Goal: Information Seeking & Learning: Learn about a topic

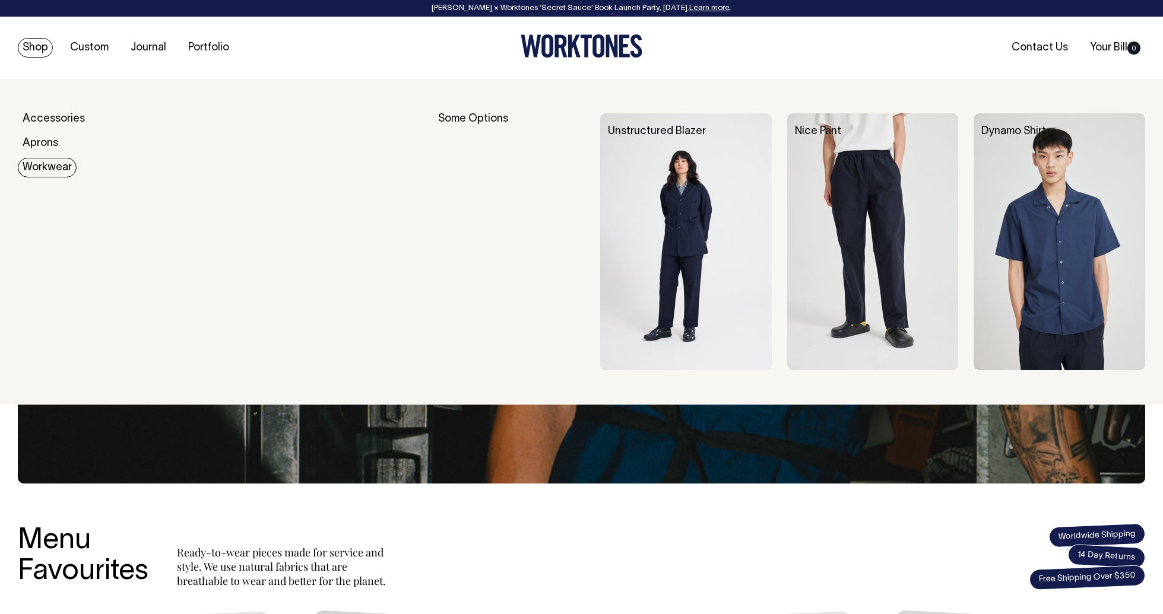
click at [43, 164] on link "Workwear" at bounding box center [47, 168] width 59 height 20
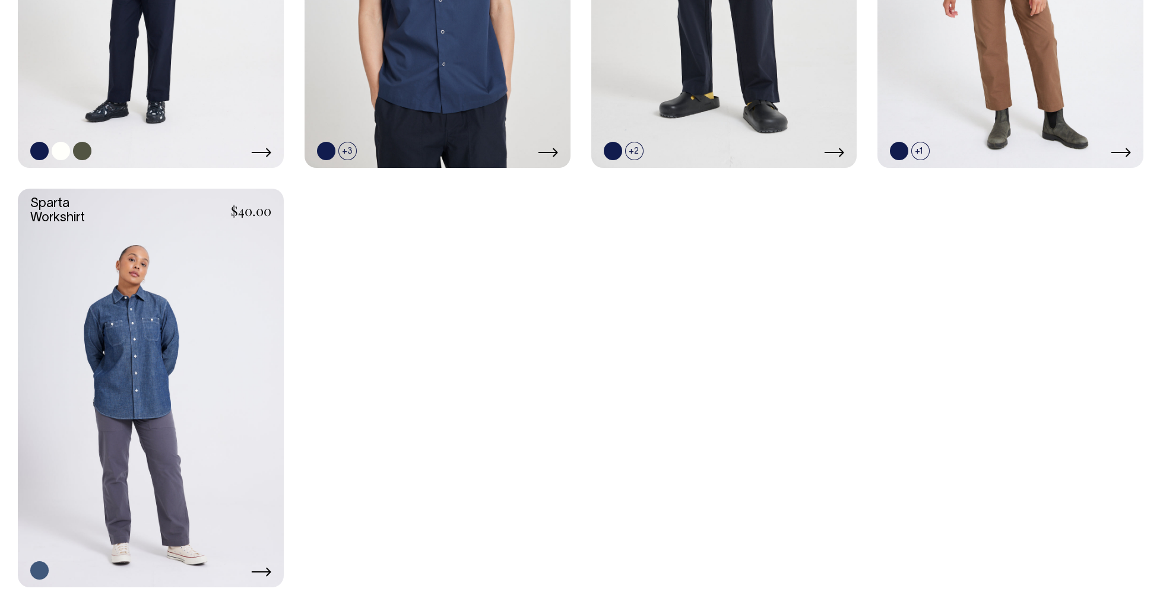
scroll to position [821, 0]
click at [58, 144] on link at bounding box center [61, 151] width 18 height 18
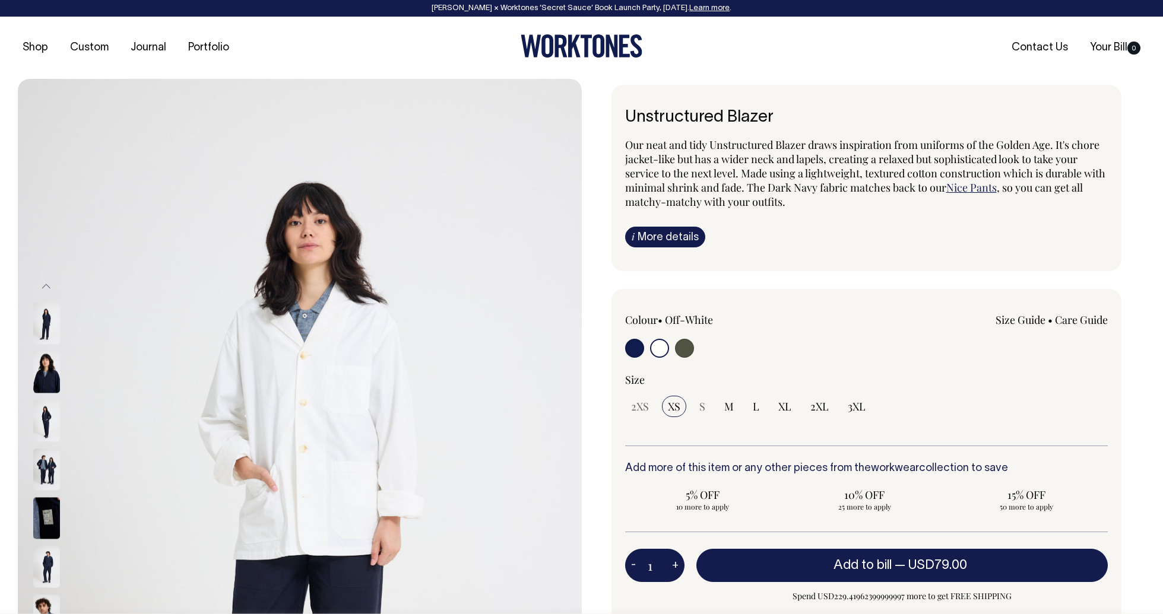
select select "Off-White"
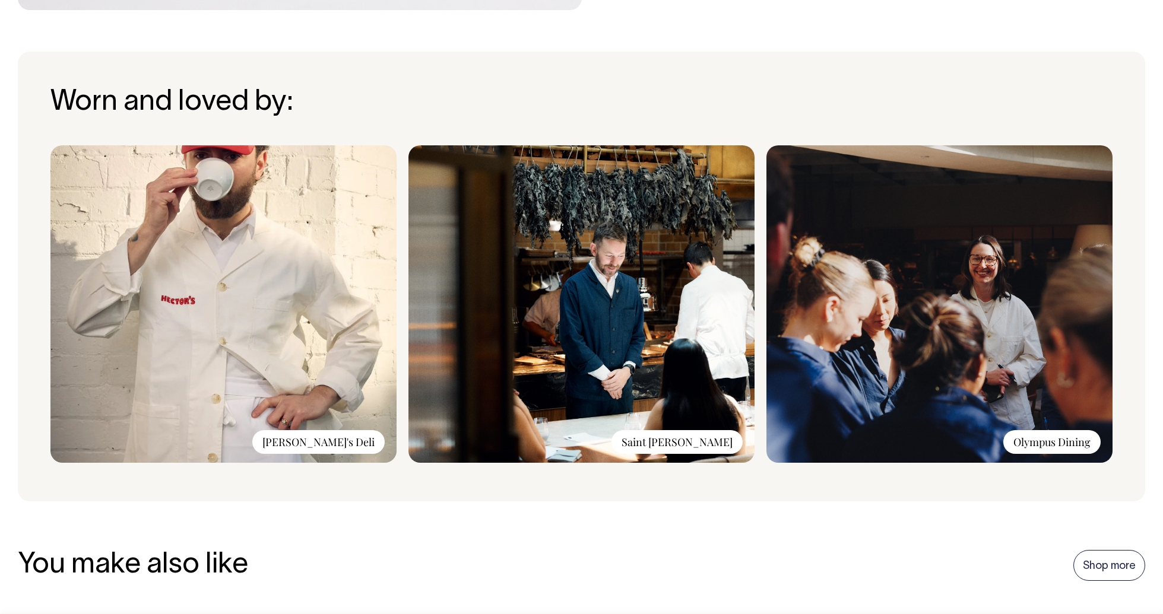
scroll to position [915, 0]
drag, startPoint x: 303, startPoint y: 312, endPoint x: 298, endPoint y: 346, distance: 34.8
click at [303, 312] on img at bounding box center [223, 304] width 346 height 318
drag, startPoint x: 348, startPoint y: 444, endPoint x: 358, endPoint y: 437, distance: 11.9
click at [349, 443] on div "Hector's Deli" at bounding box center [318, 442] width 132 height 24
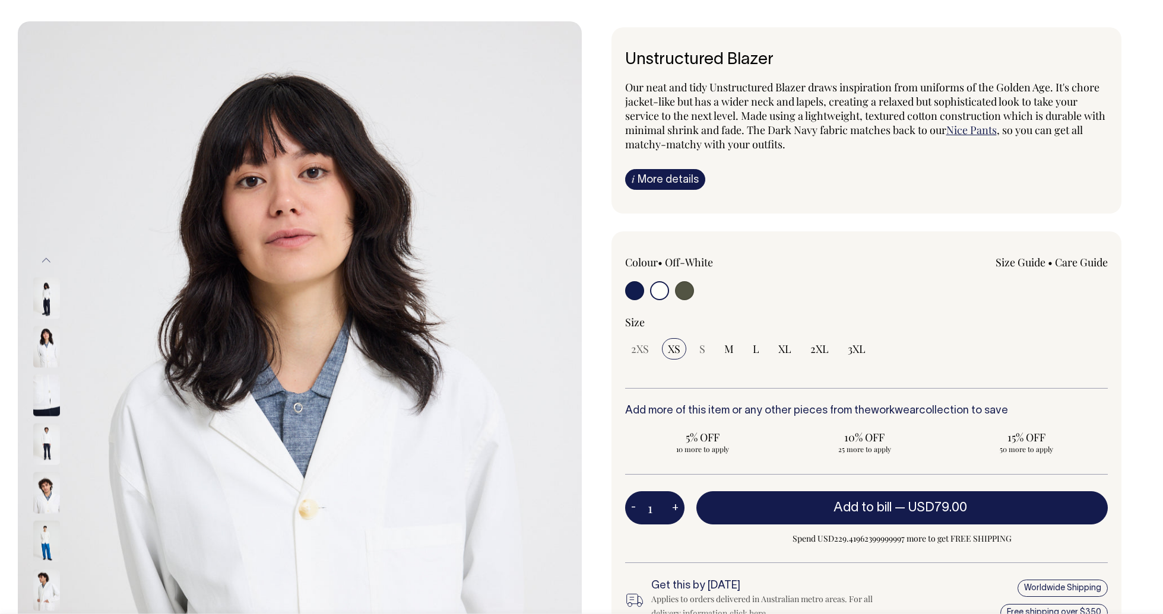
scroll to position [56, 0]
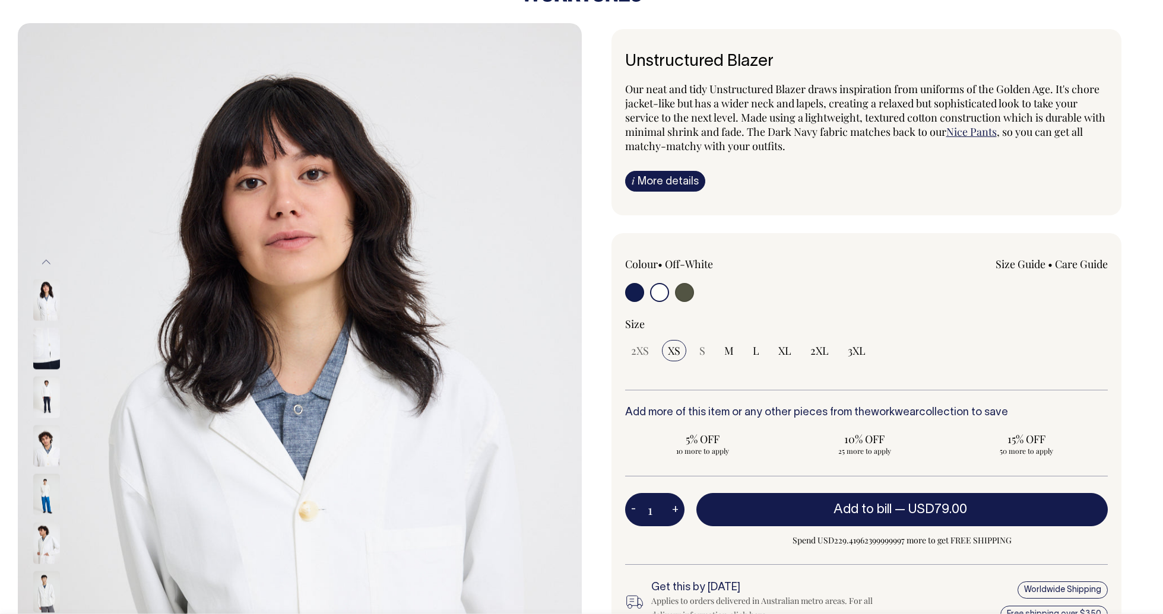
click at [41, 302] on img at bounding box center [46, 301] width 27 height 42
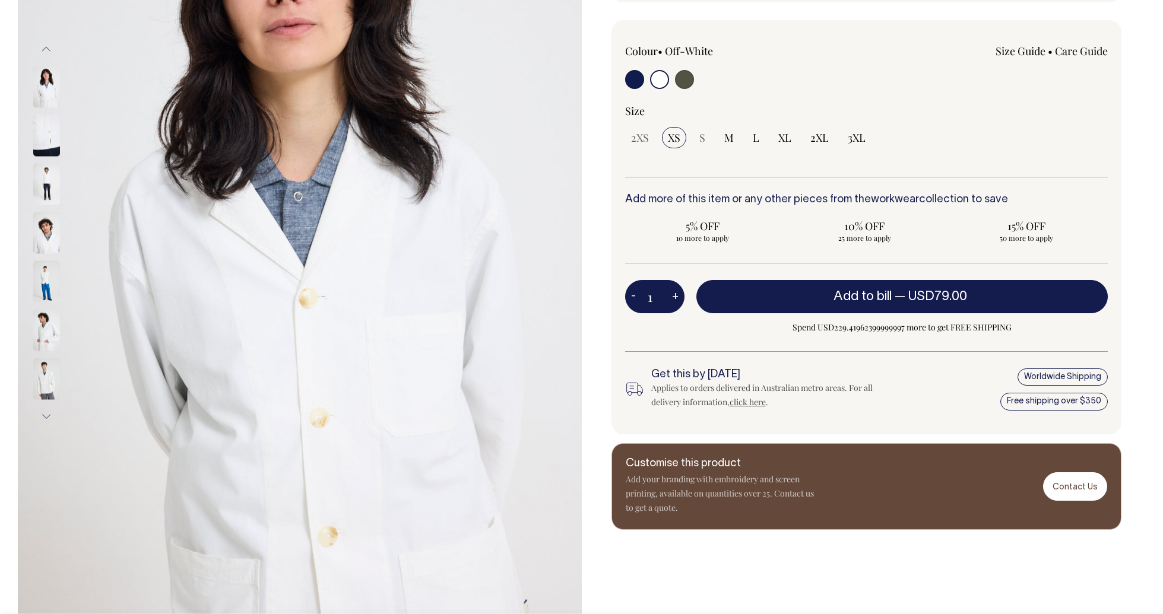
scroll to position [269, 0]
click at [40, 236] on img at bounding box center [46, 233] width 27 height 42
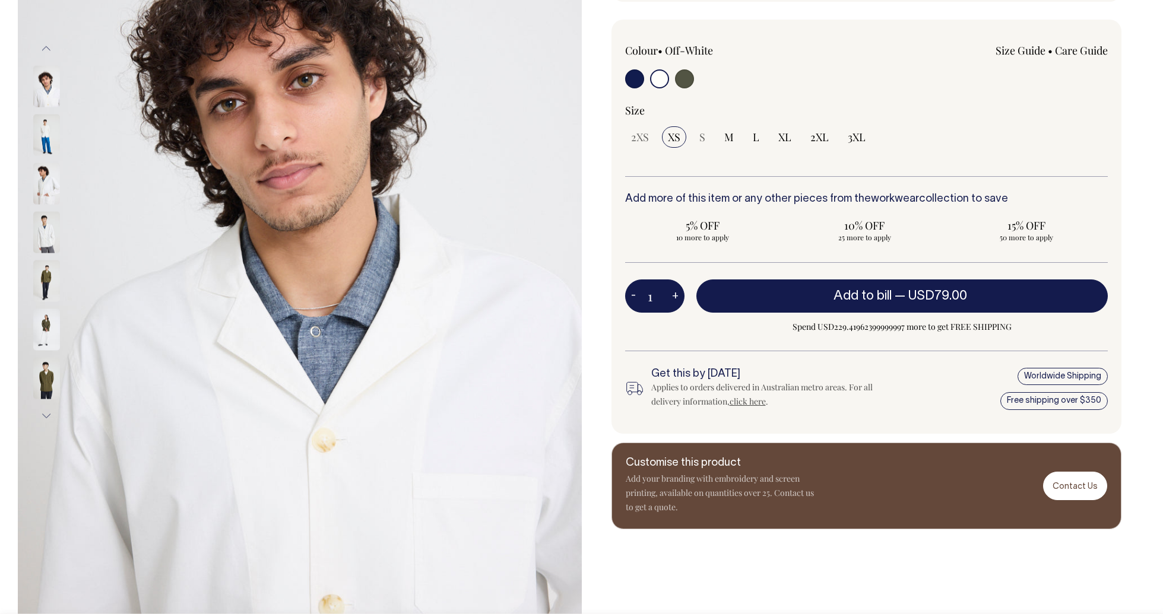
click at [41, 277] on img at bounding box center [46, 282] width 27 height 42
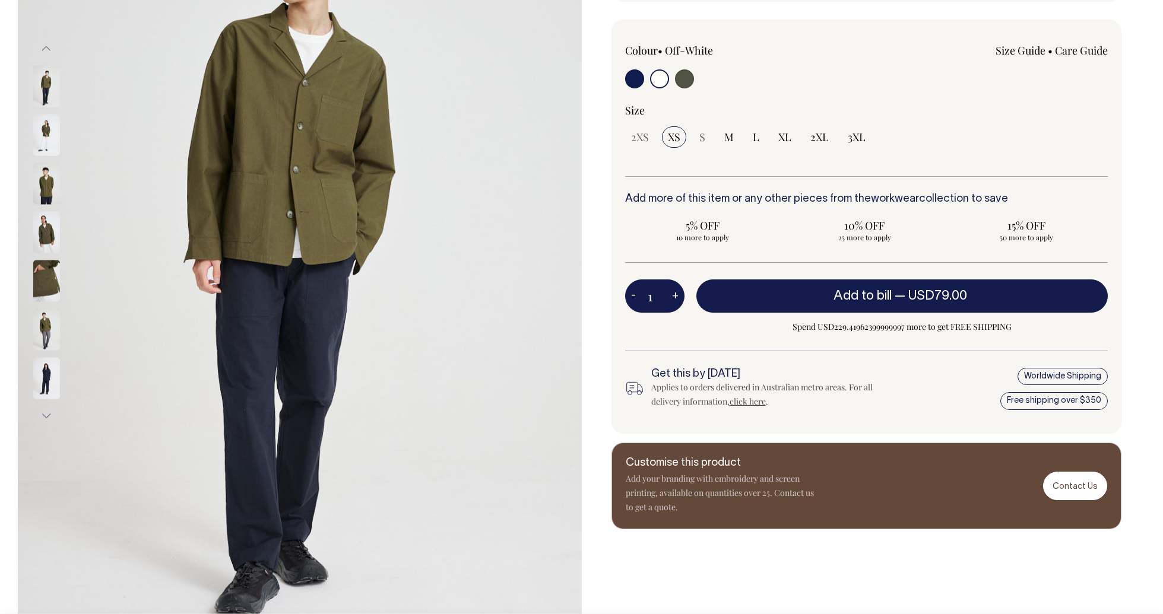
click at [45, 283] on img at bounding box center [46, 282] width 27 height 42
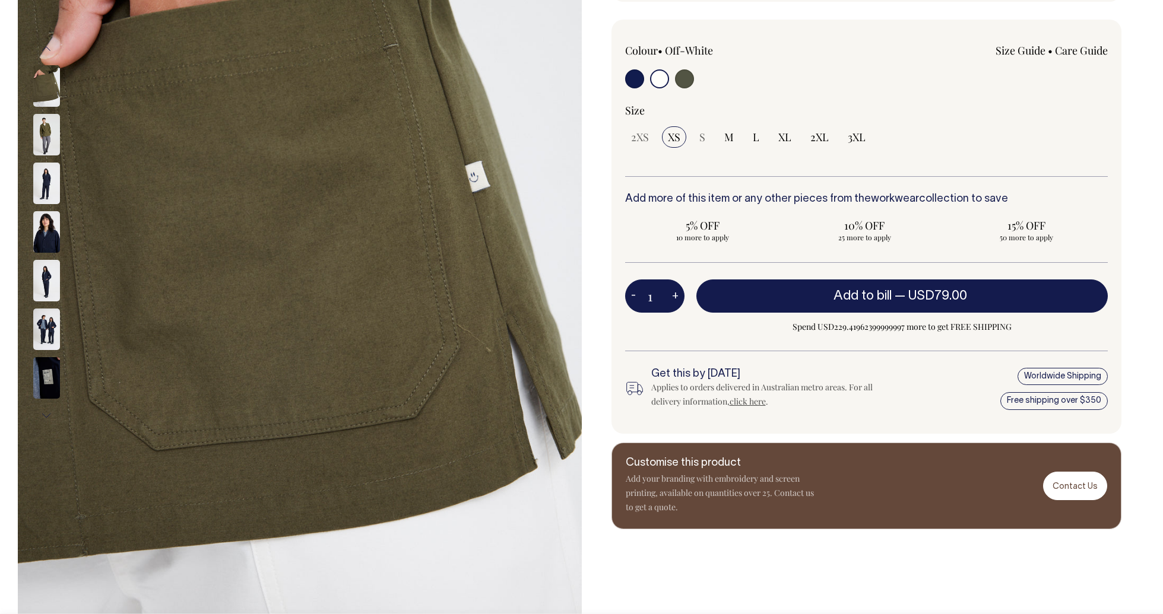
click at [41, 325] on img at bounding box center [46, 330] width 27 height 42
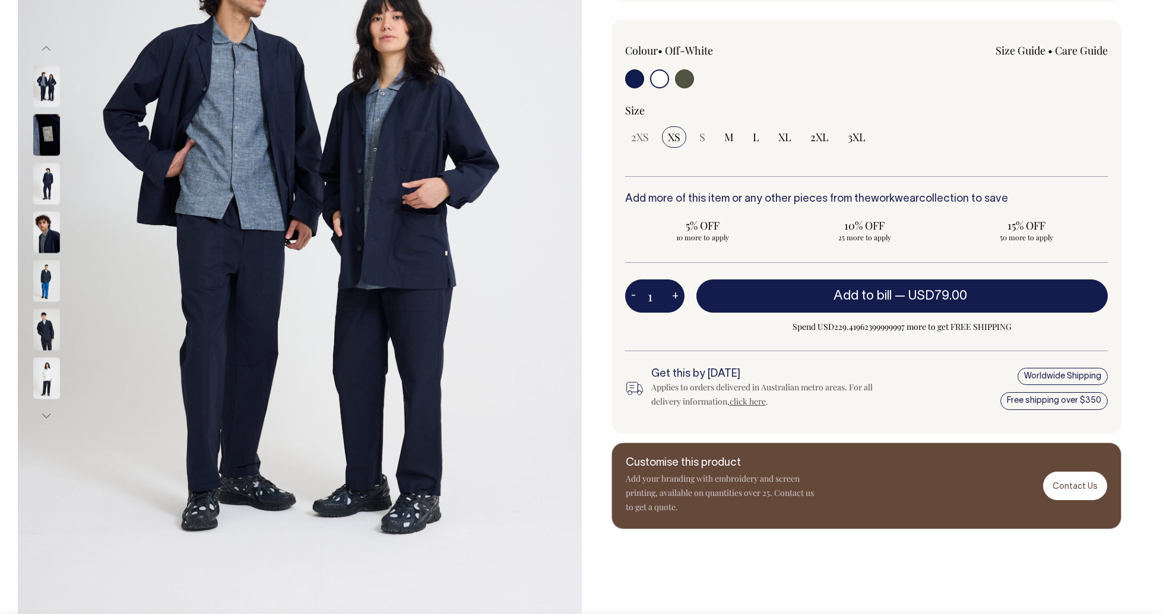
click at [46, 375] on img at bounding box center [46, 379] width 27 height 42
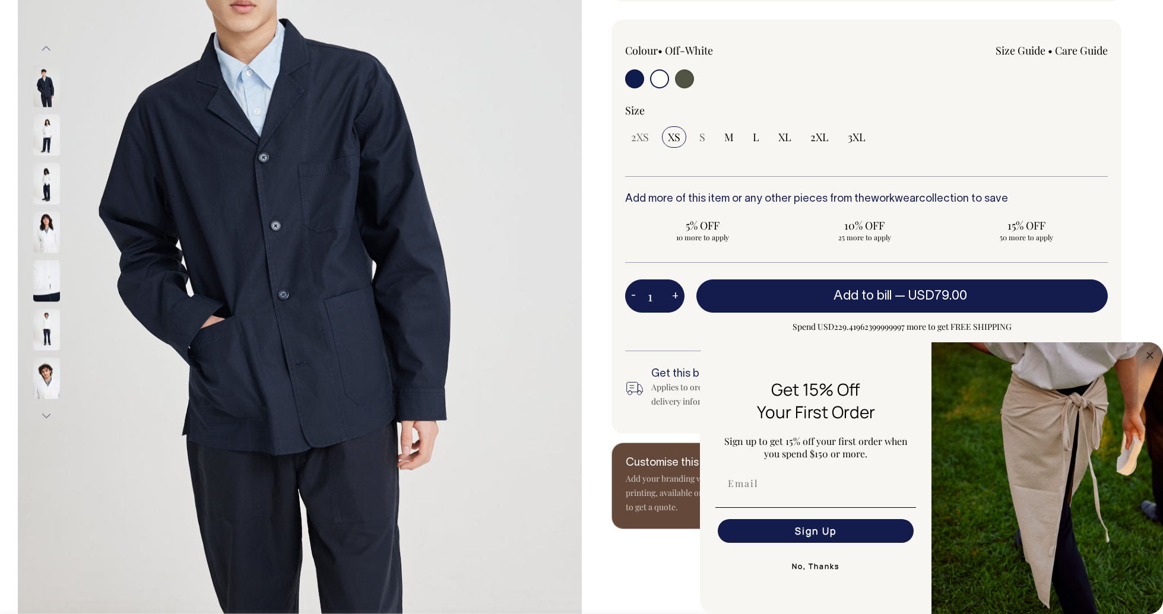
click at [52, 140] on img at bounding box center [46, 136] width 27 height 42
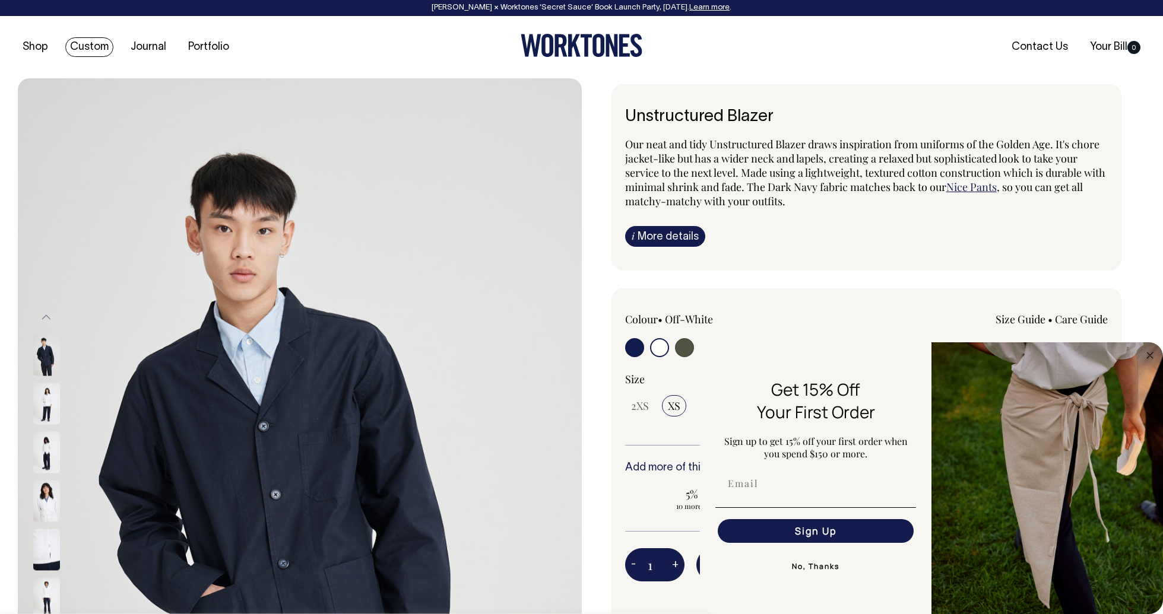
scroll to position [0, 0]
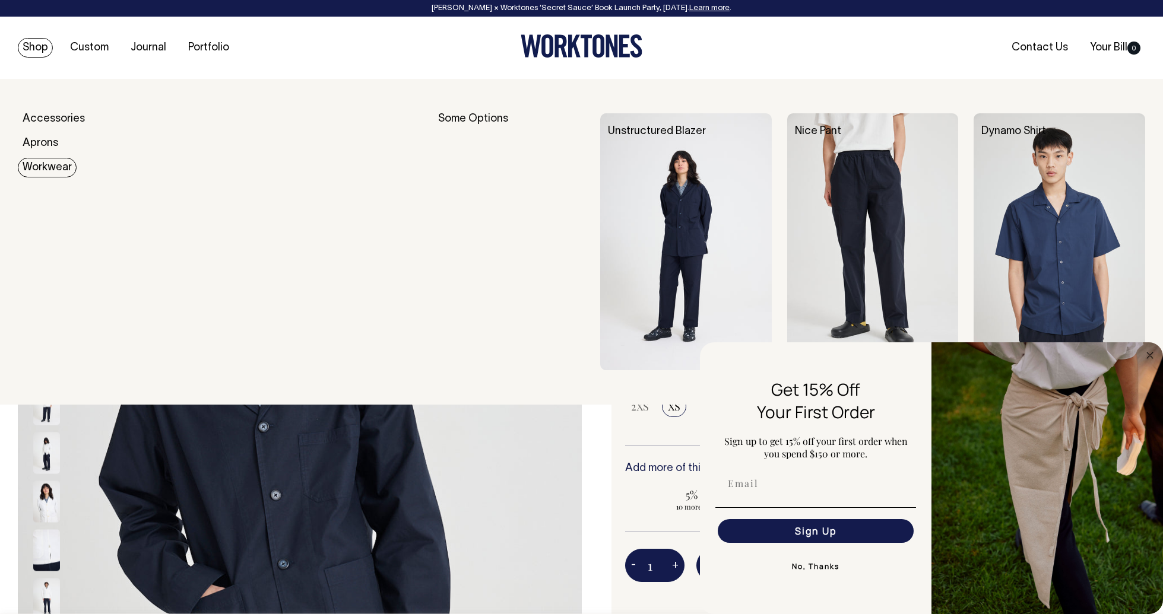
click at [1066, 170] on img at bounding box center [1059, 241] width 172 height 257
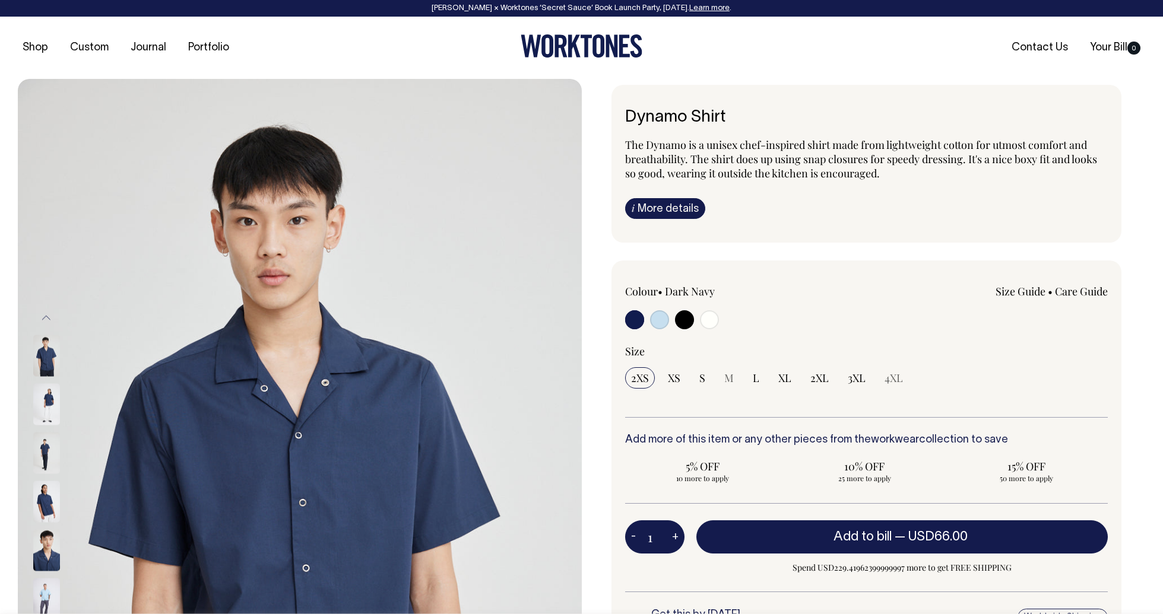
click at [659, 322] on input "radio" at bounding box center [659, 319] width 19 height 19
radio input "true"
select select "True Blue"
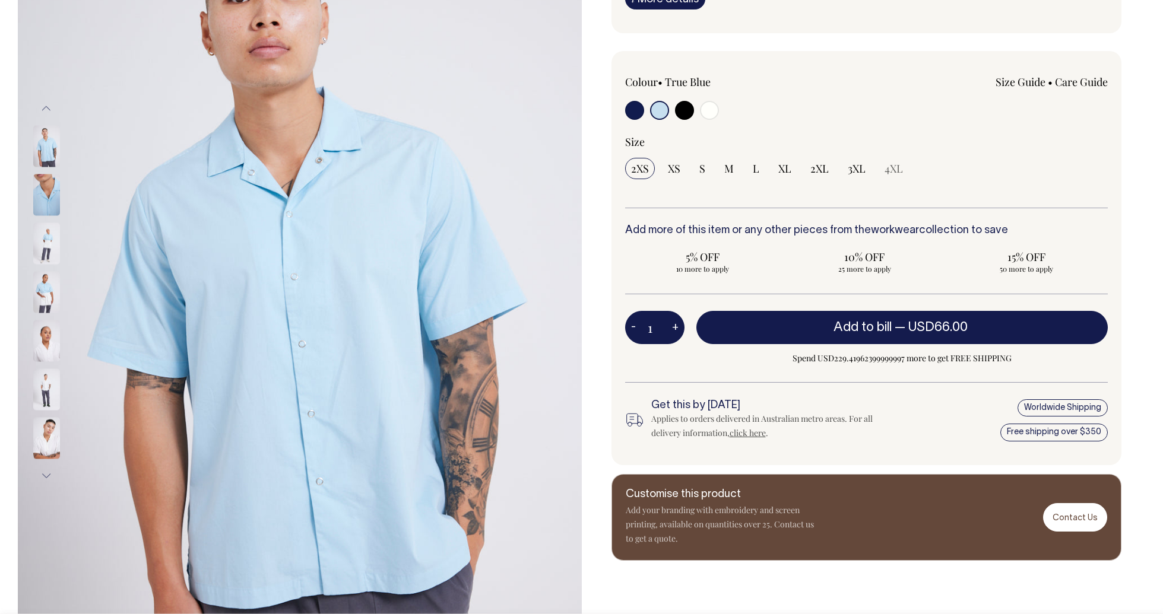
click at [709, 117] on input "radio" at bounding box center [709, 110] width 19 height 19
radio input "true"
select select "Off-White"
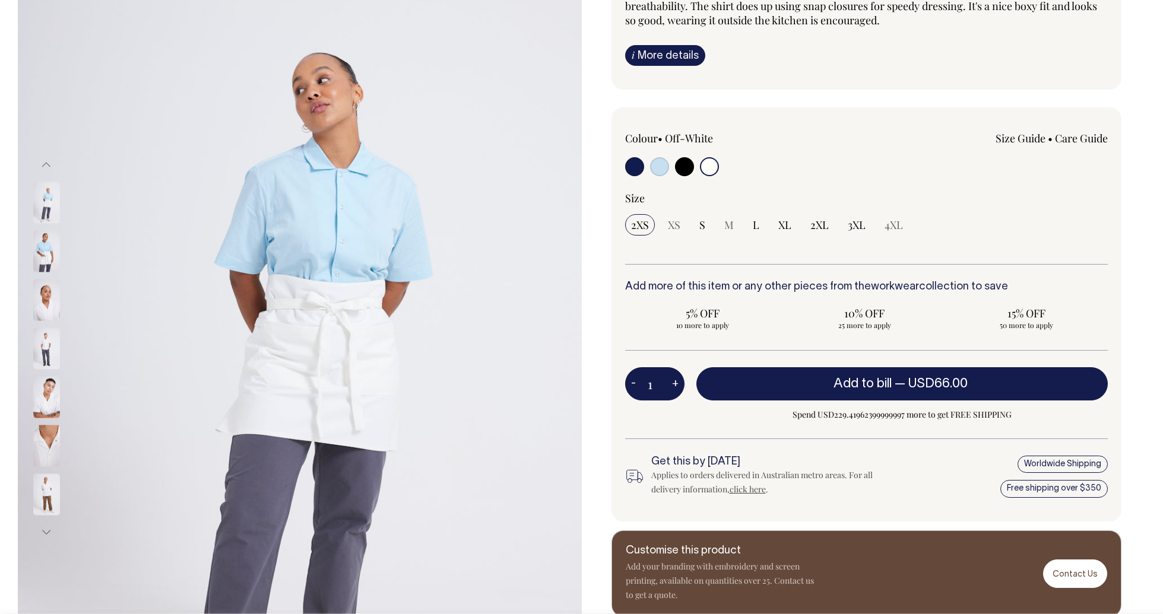
scroll to position [153, 0]
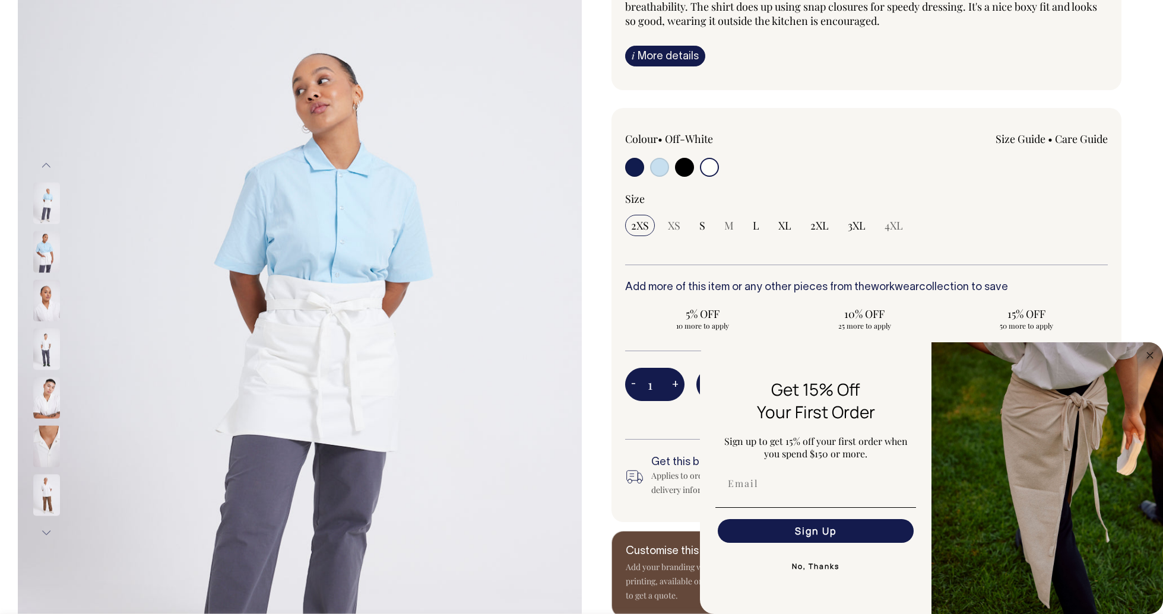
click at [42, 250] on img at bounding box center [46, 252] width 27 height 42
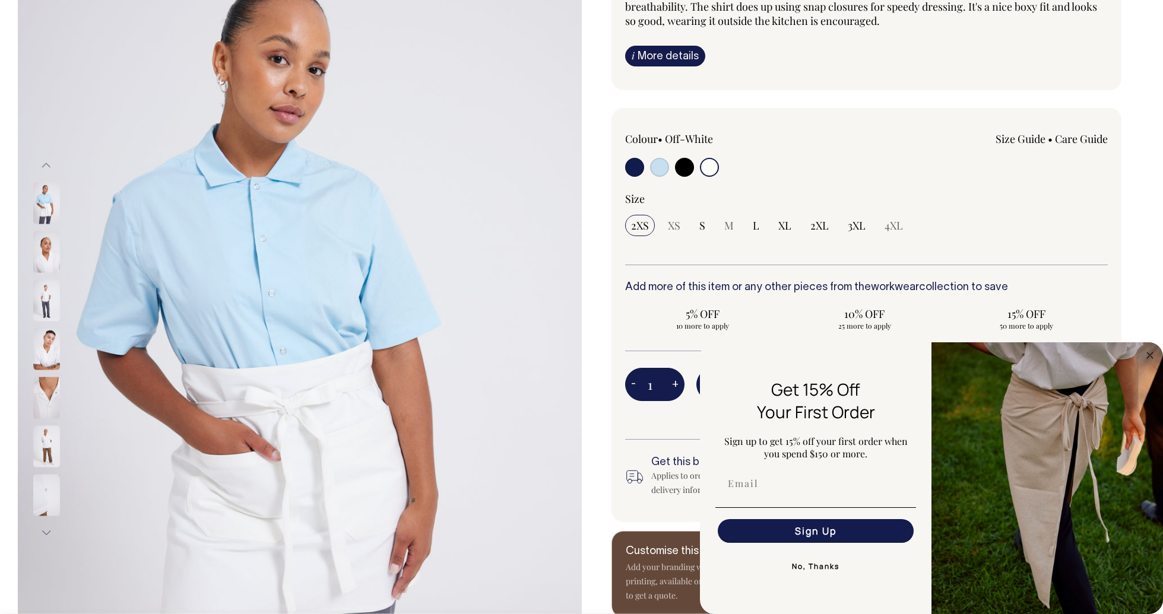
click at [52, 293] on img at bounding box center [46, 301] width 27 height 42
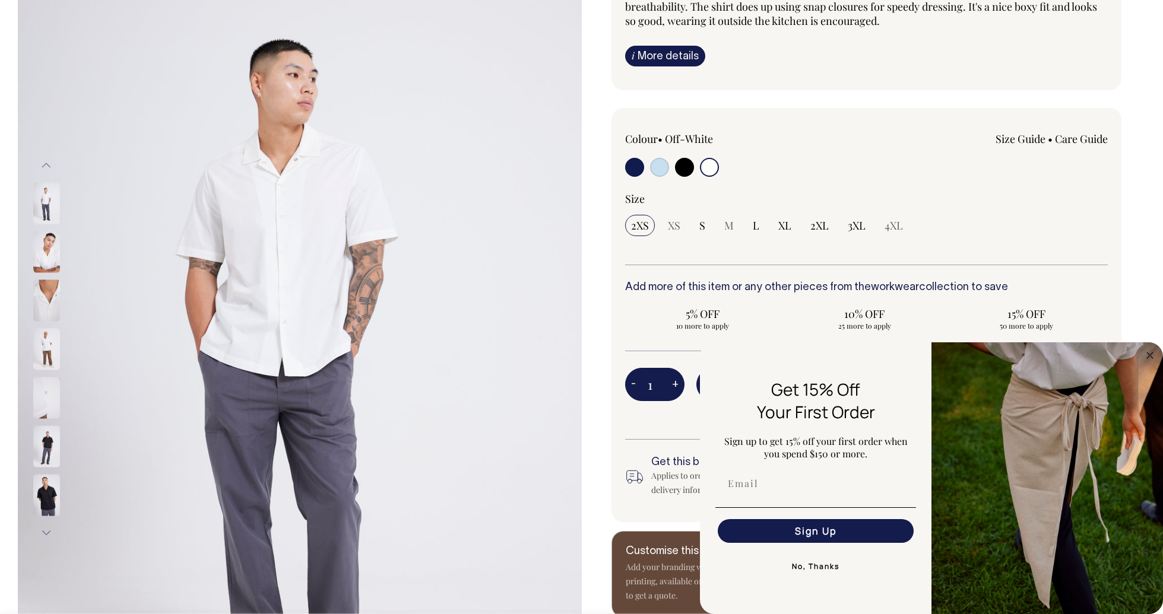
click at [50, 246] on img at bounding box center [46, 252] width 27 height 42
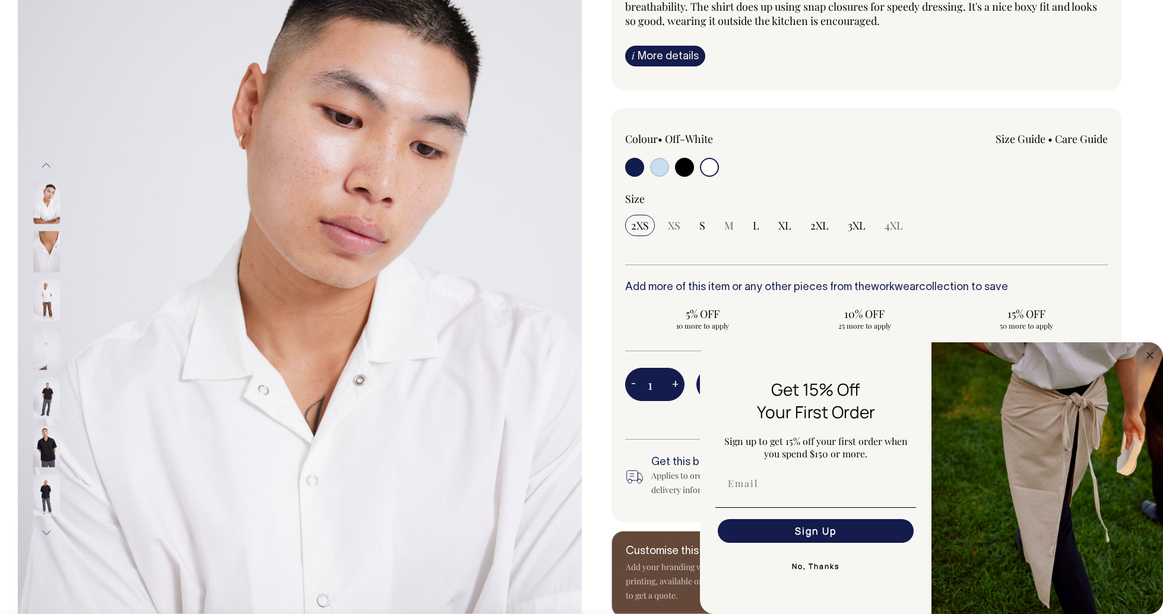
click at [45, 303] on img at bounding box center [46, 301] width 27 height 42
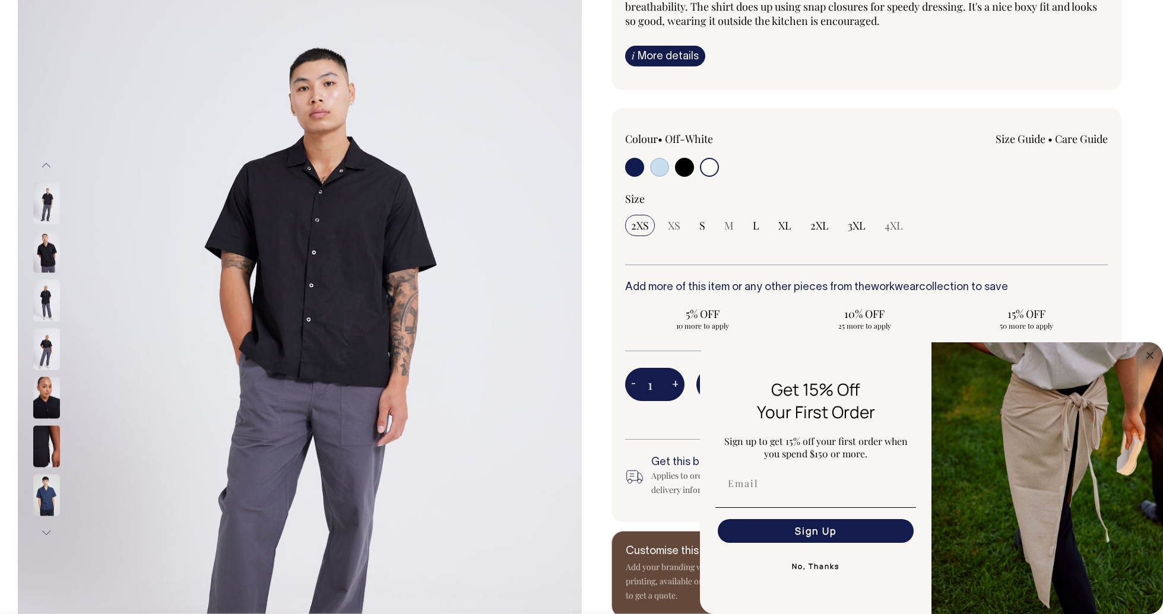
click at [48, 354] on img at bounding box center [46, 350] width 27 height 42
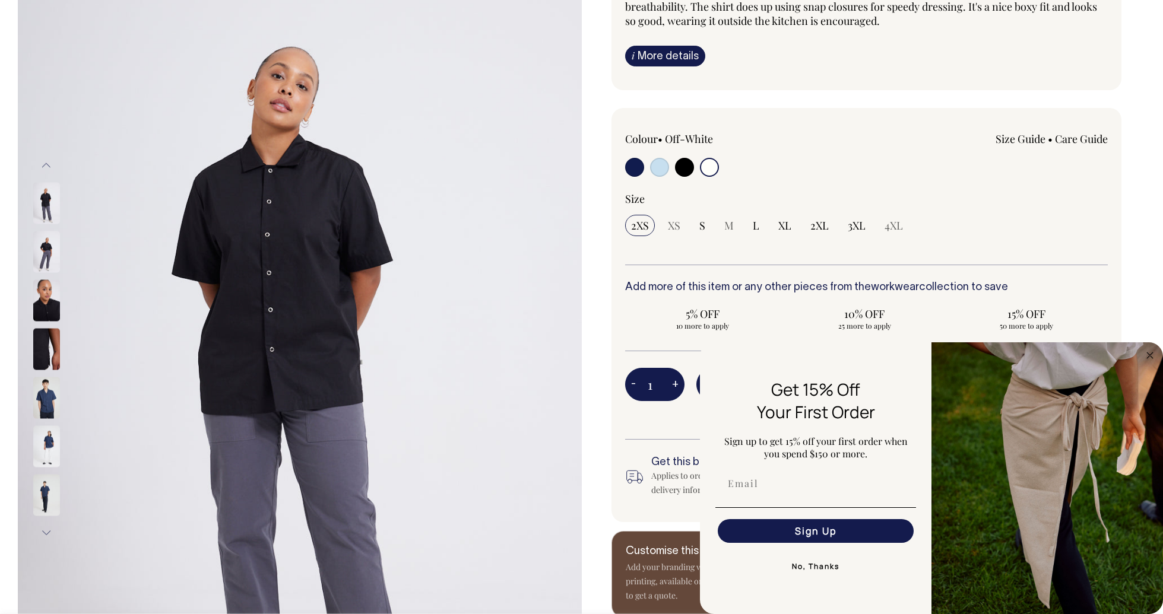
click at [45, 310] on img at bounding box center [46, 301] width 27 height 42
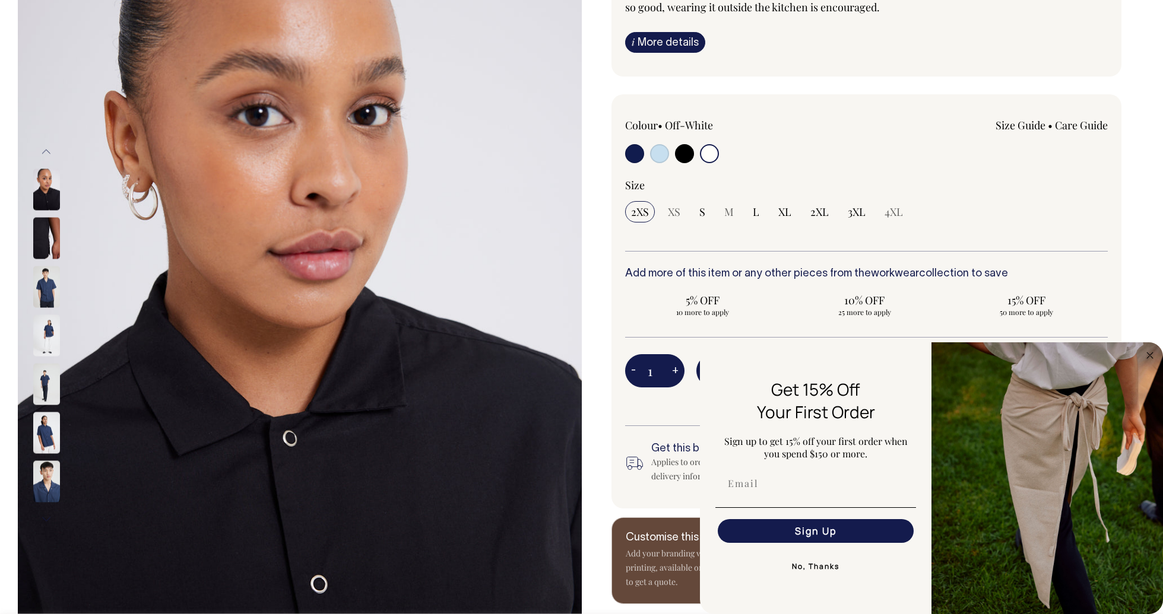
scroll to position [165, 0]
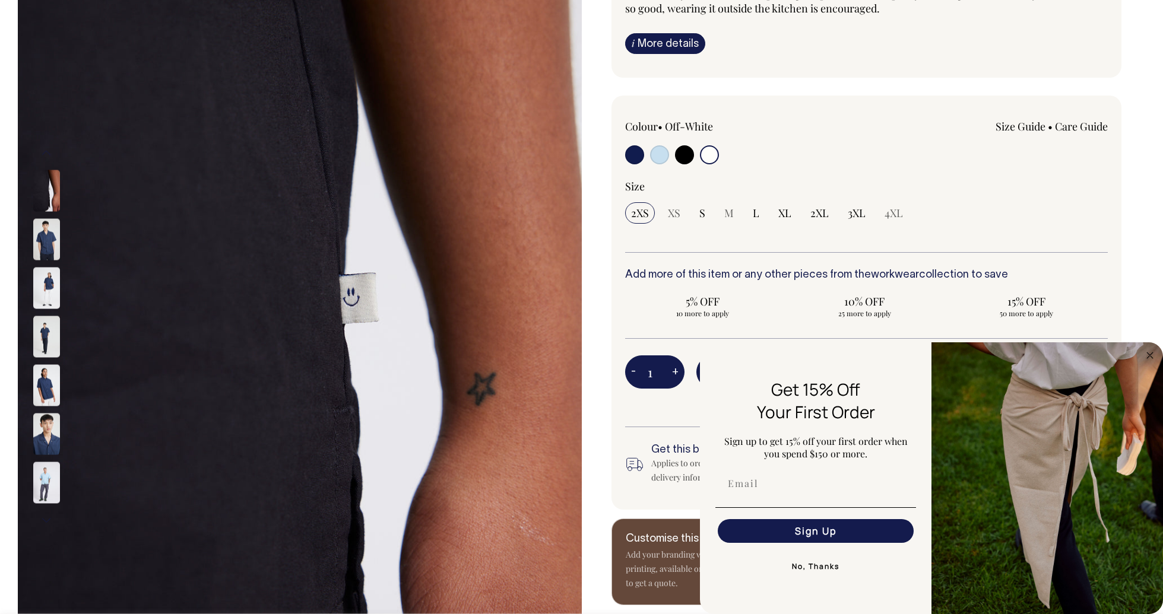
click at [49, 434] on img at bounding box center [46, 435] width 27 height 42
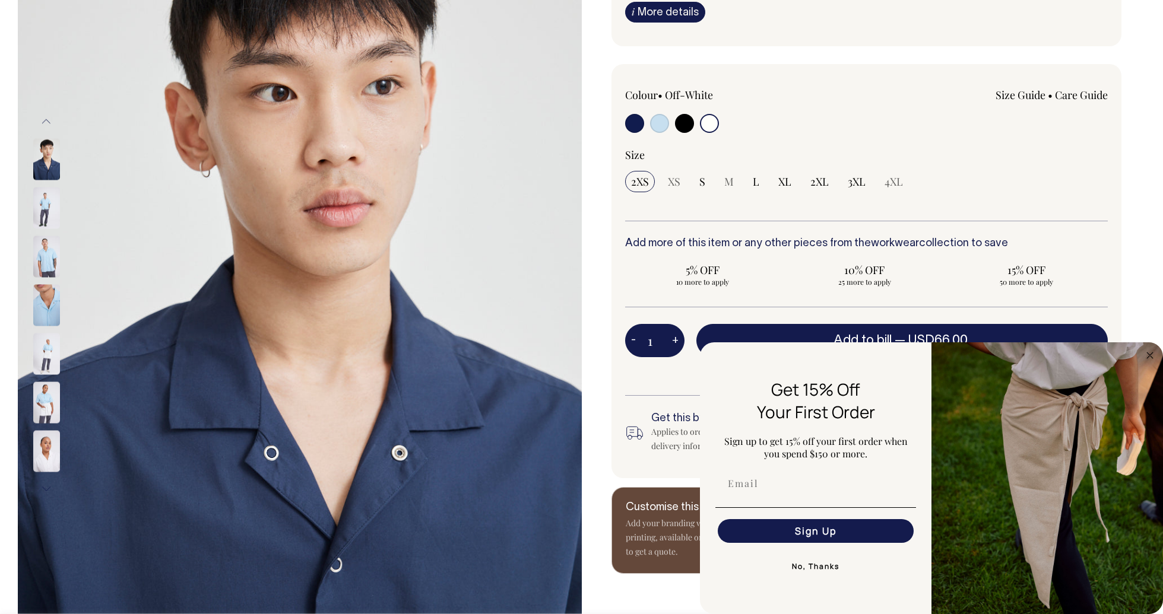
scroll to position [195, 0]
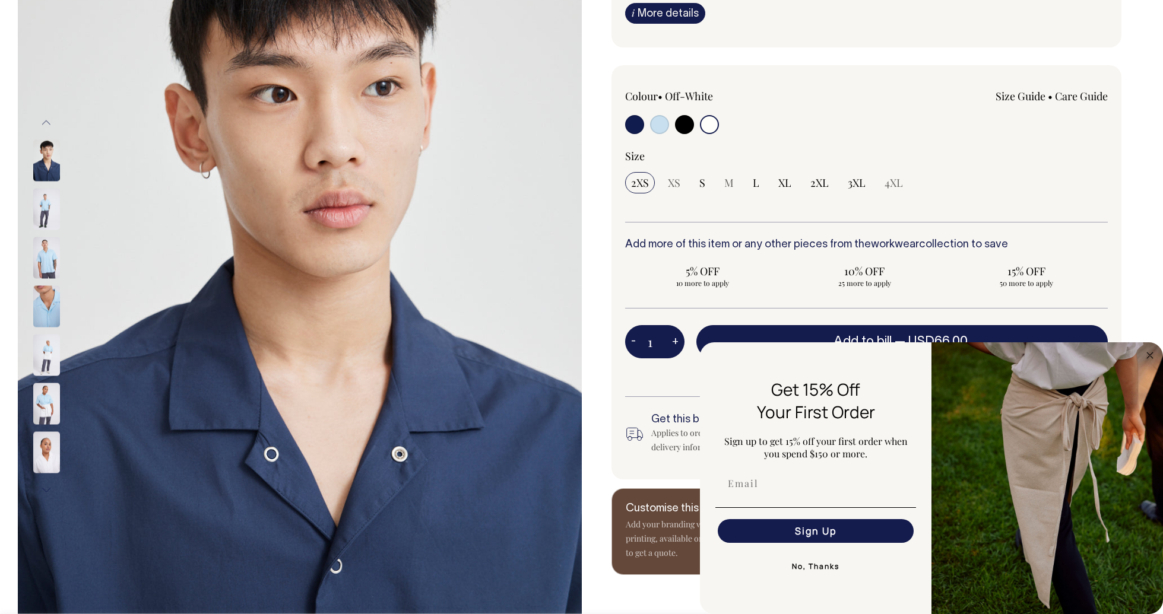
click at [45, 312] on img at bounding box center [46, 307] width 27 height 42
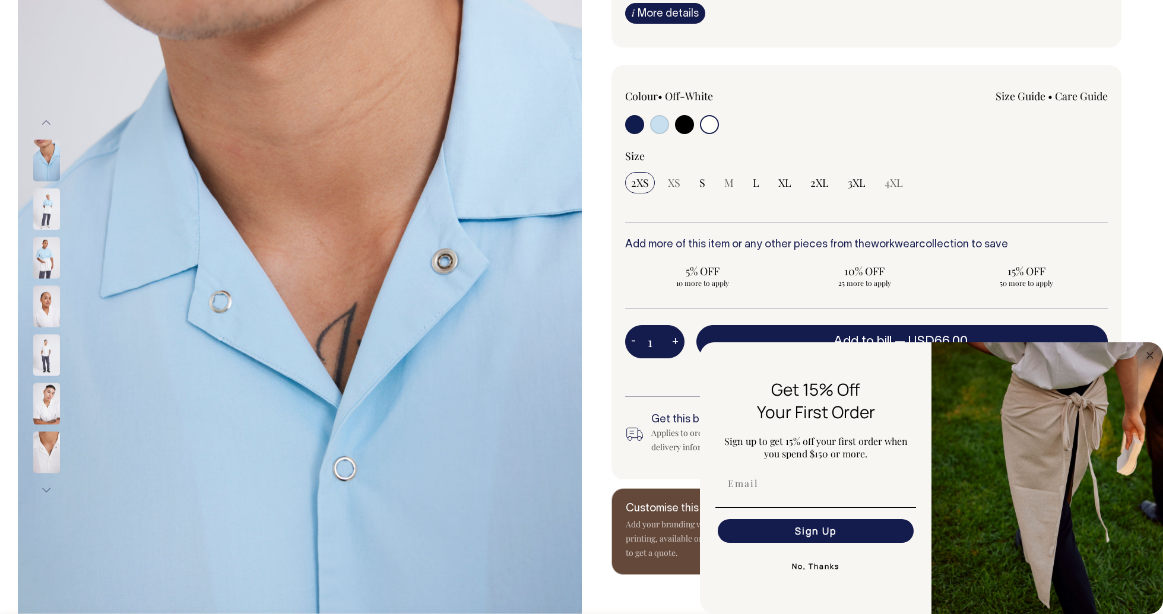
click at [47, 213] on img at bounding box center [46, 210] width 27 height 42
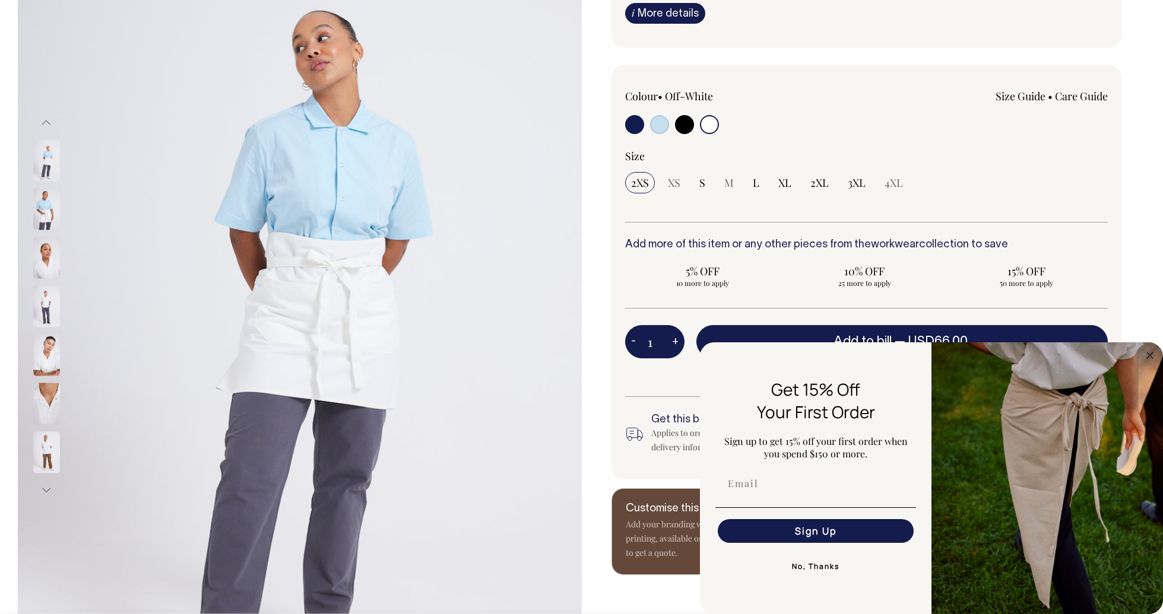
drag, startPoint x: 48, startPoint y: 239, endPoint x: 48, endPoint y: 230, distance: 9.5
click at [48, 239] on img at bounding box center [46, 258] width 27 height 42
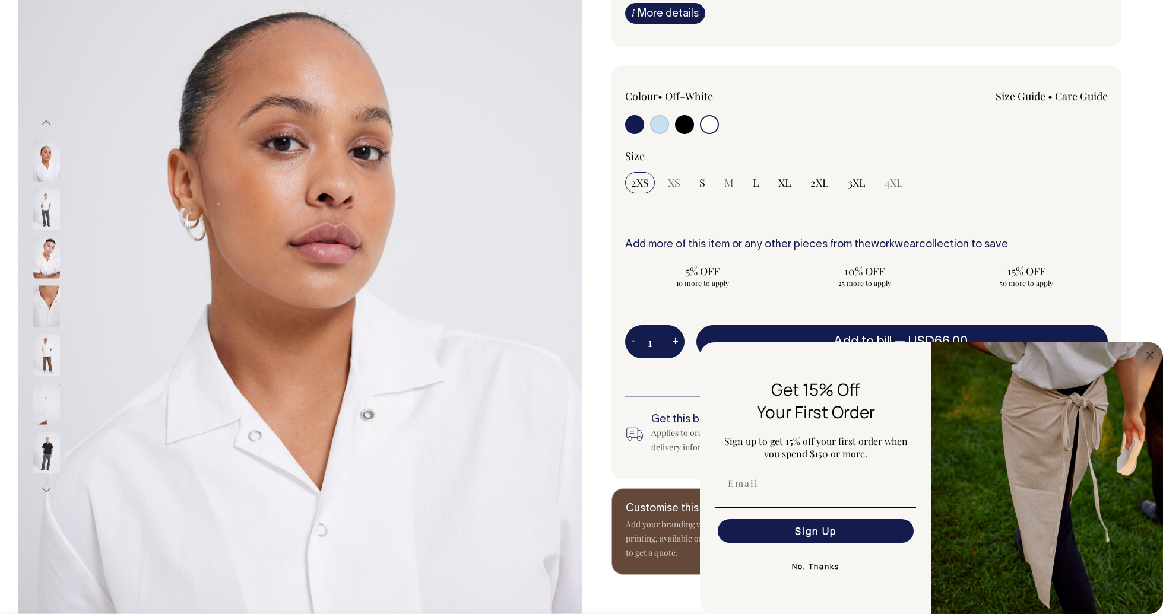
click at [723, 214] on div "Size 2XS XS S M L XL 2XL" at bounding box center [866, 185] width 483 height 73
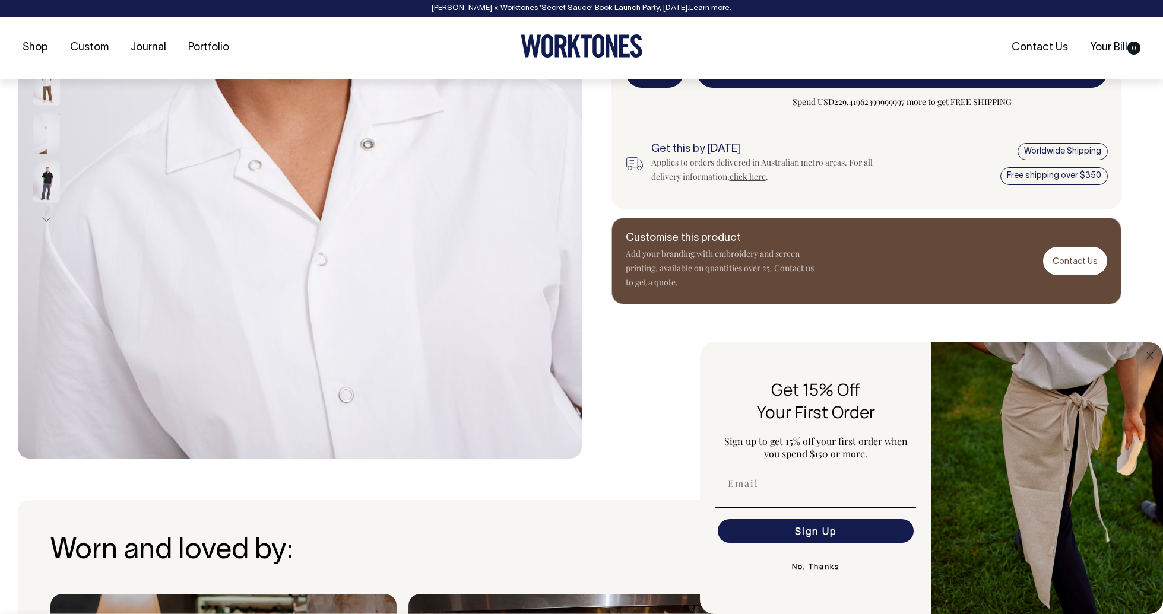
scroll to position [467, 0]
click at [214, 47] on link "Portfolio" at bounding box center [208, 48] width 50 height 20
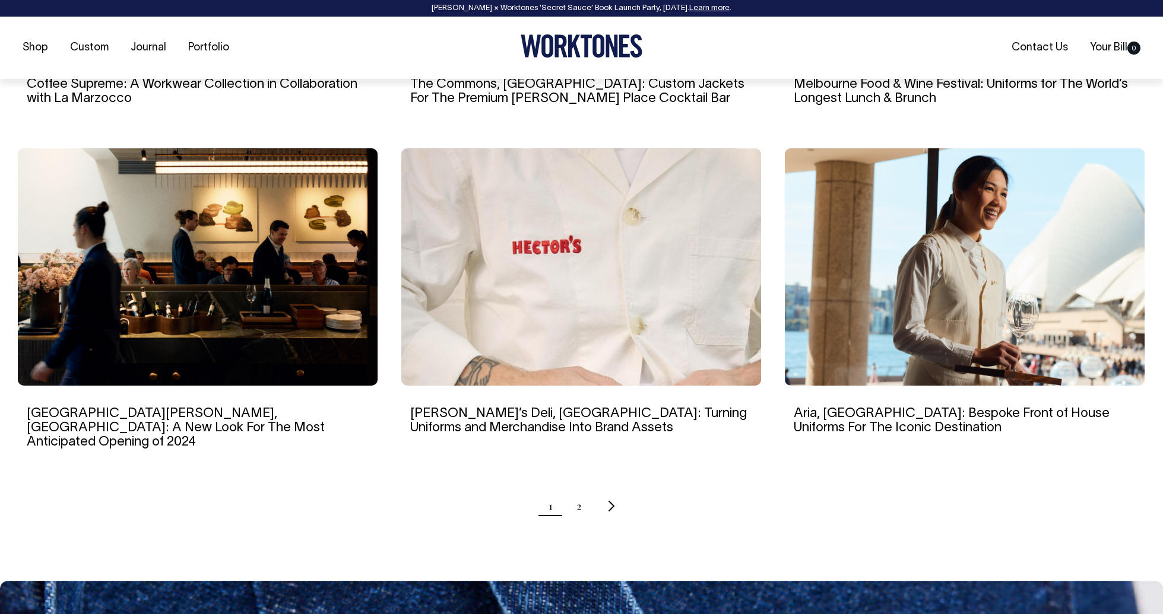
scroll to position [1031, 0]
click at [609, 500] on icon "Next page" at bounding box center [611, 506] width 8 height 12
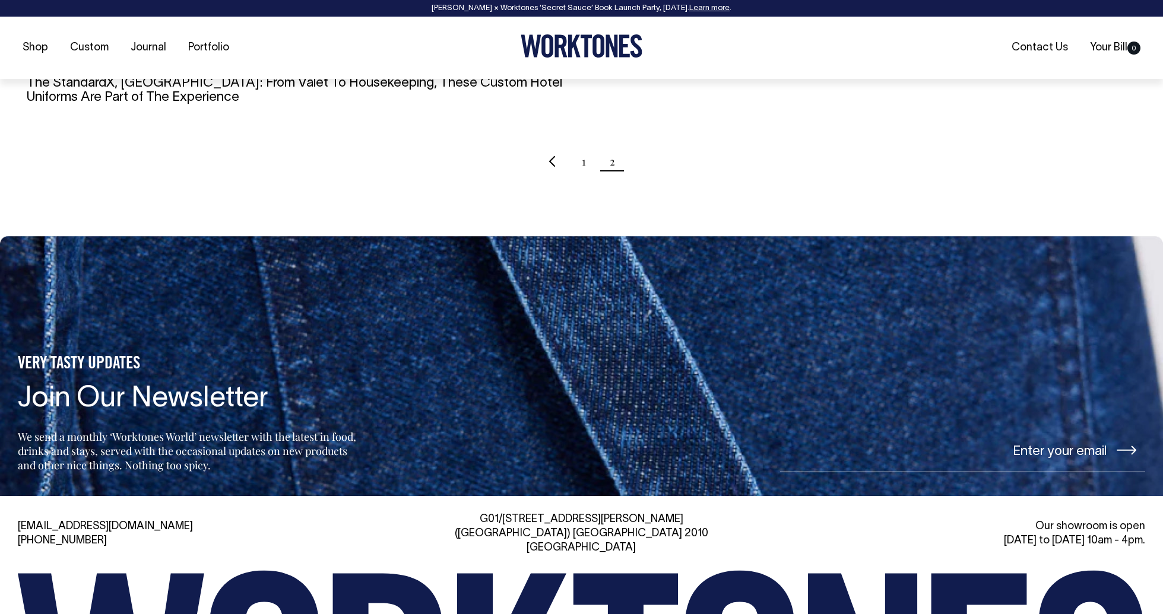
scroll to position [718, 0]
